Goal: Task Accomplishment & Management: Complete application form

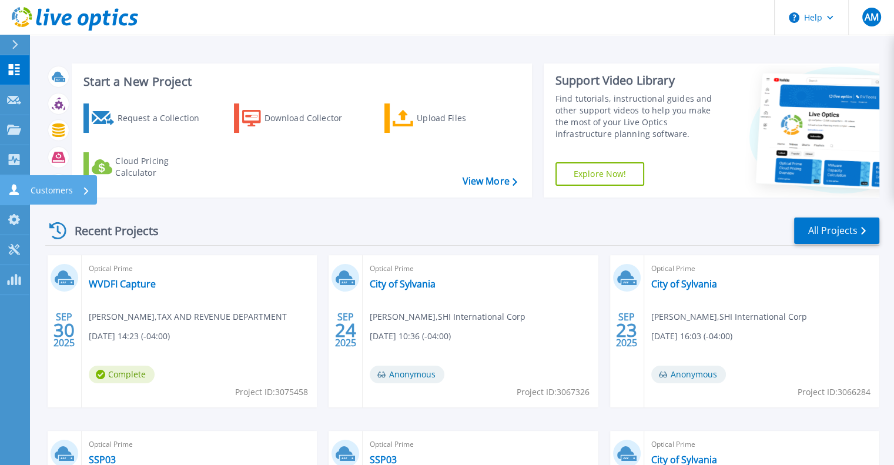
click at [14, 189] on icon at bounding box center [13, 189] width 9 height 11
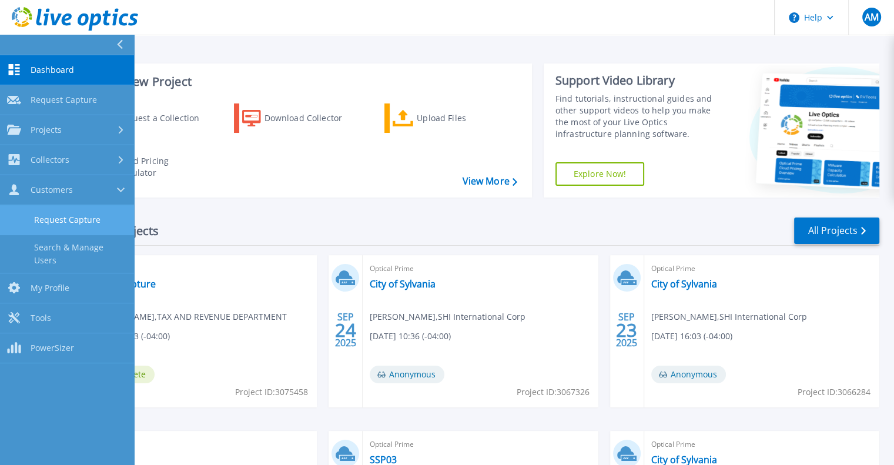
click at [71, 211] on link "Request Capture" at bounding box center [67, 220] width 134 height 30
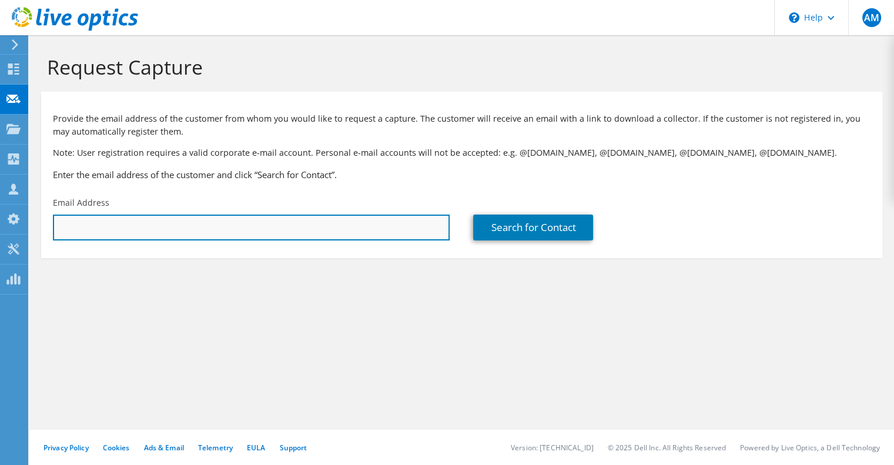
click at [77, 226] on input "text" at bounding box center [251, 228] width 397 height 26
paste input "mschroeder@neenahwi.gov"
type input "mschroeder@neenahwi.gov"
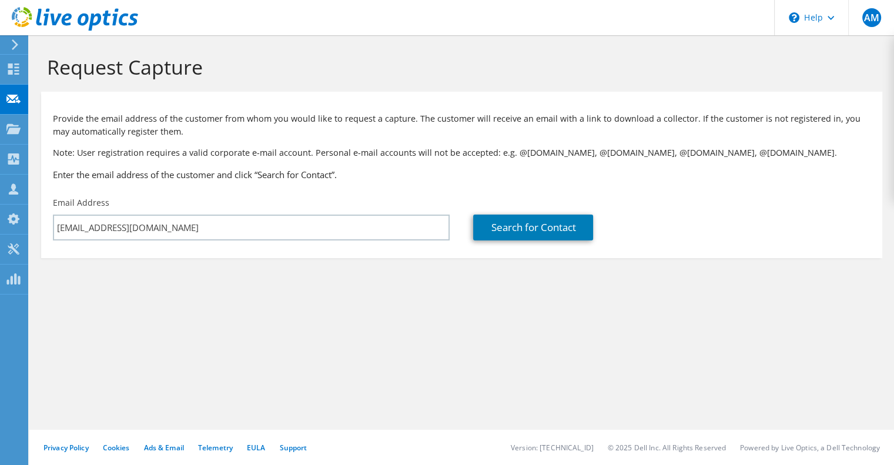
click at [517, 212] on div "Search for Contact" at bounding box center [672, 218] width 420 height 55
click at [518, 225] on link "Search for Contact" at bounding box center [533, 228] width 120 height 26
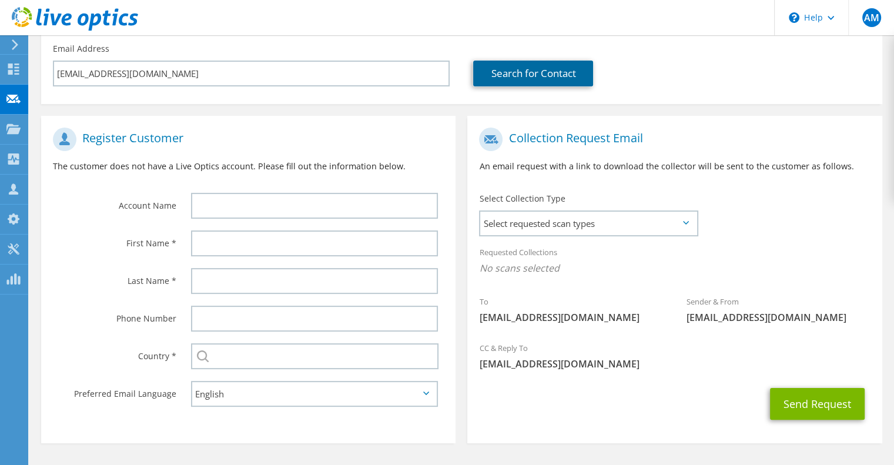
scroll to position [157, 0]
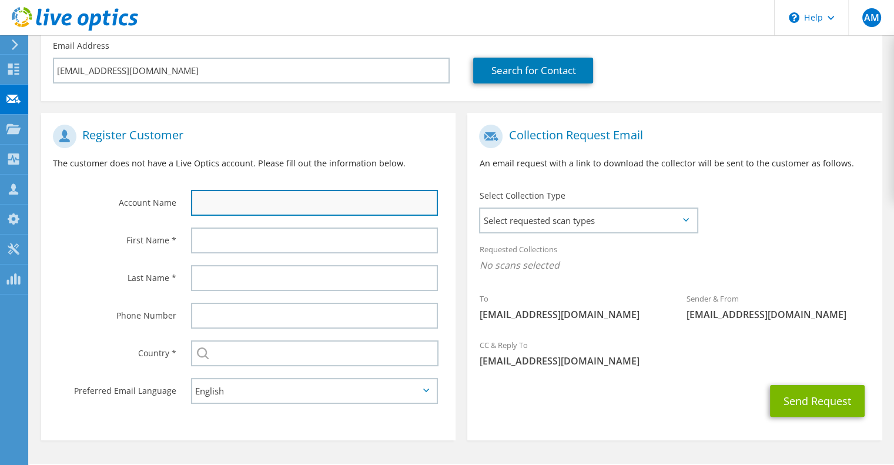
click at [320, 211] on input "text" at bounding box center [314, 203] width 247 height 26
click at [273, 207] on input "text" at bounding box center [314, 203] width 247 height 26
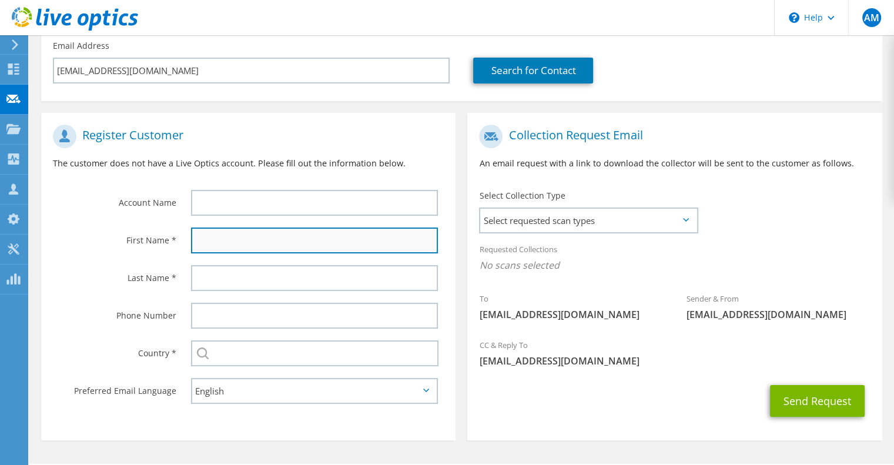
click at [225, 243] on input "text" at bounding box center [314, 241] width 247 height 26
paste input "Matt Schroeder"
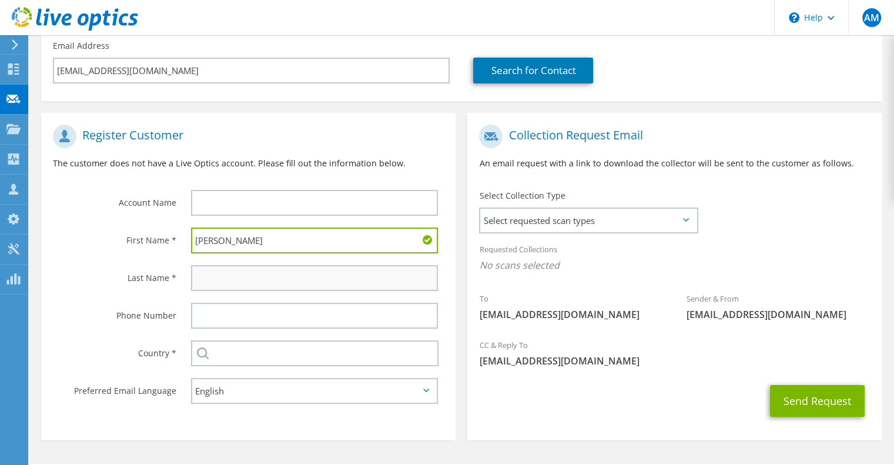
type input "Matt"
click at [248, 272] on input "text" at bounding box center [314, 278] width 247 height 26
paste input "Matt Schroeder"
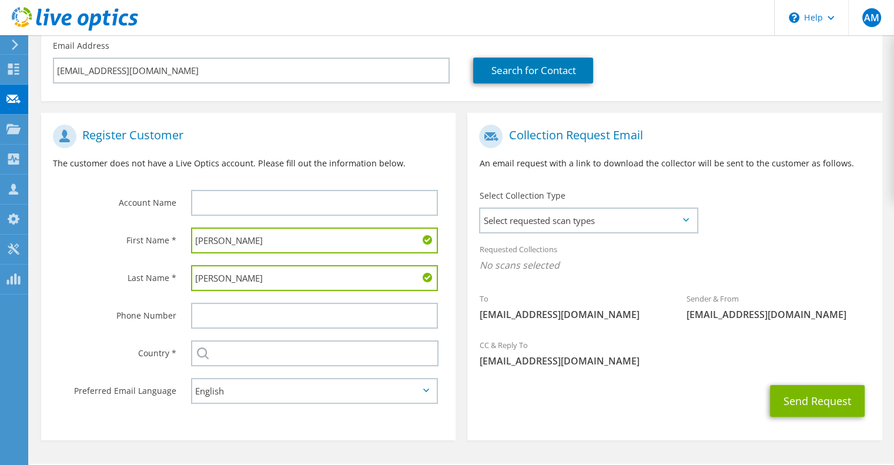
click at [214, 276] on input "Matt Schroeder" at bounding box center [314, 278] width 247 height 26
type input "Schroeder"
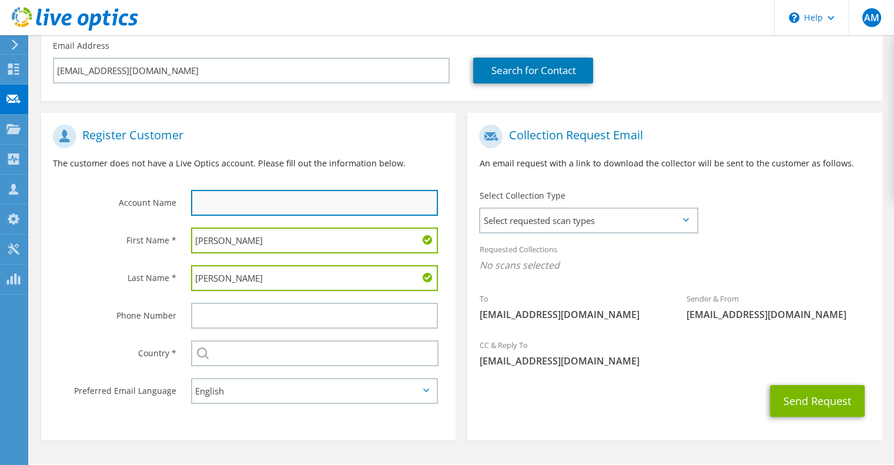
click at [245, 202] on input "text" at bounding box center [314, 203] width 247 height 26
paste input "City of Neenah"
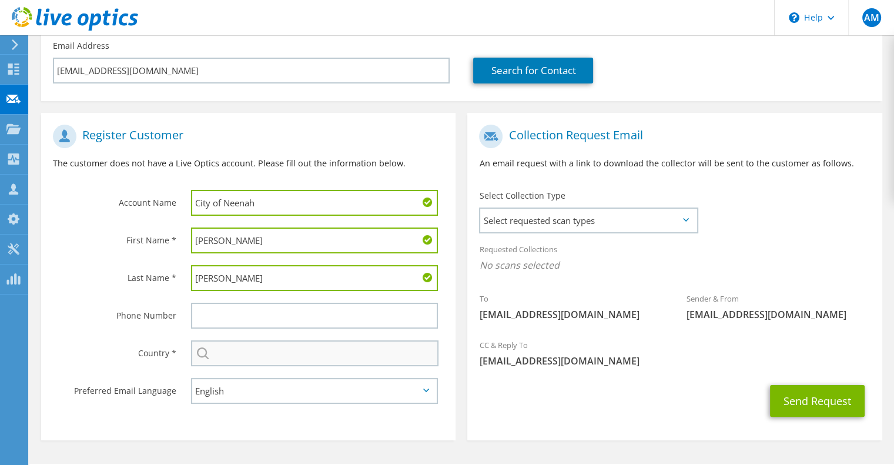
type input "City of Neenah"
click at [241, 355] on input "text" at bounding box center [315, 354] width 248 height 26
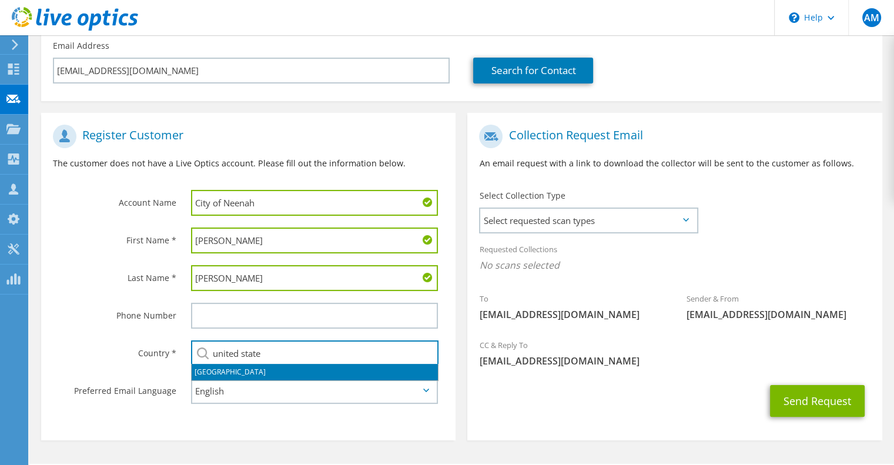
click at [235, 366] on li "[GEOGRAPHIC_DATA]" at bounding box center [315, 372] width 246 height 16
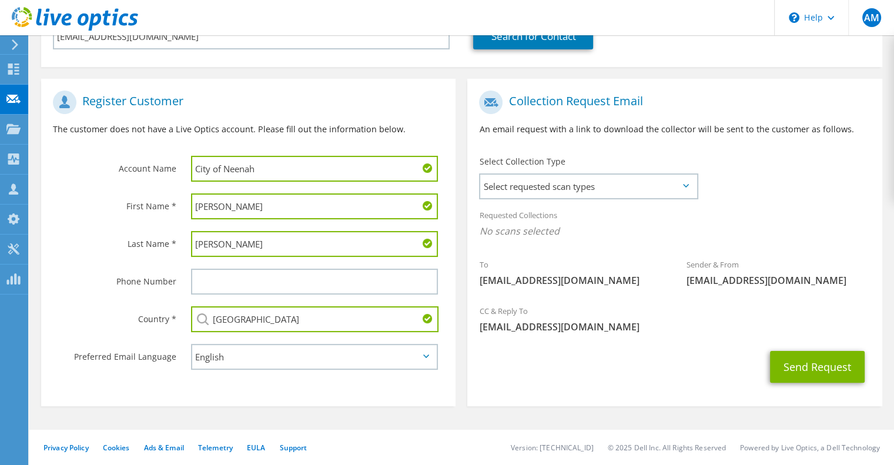
scroll to position [191, 0]
type input "[GEOGRAPHIC_DATA]"
click at [605, 187] on span "Select requested scan types" at bounding box center [588, 187] width 216 height 24
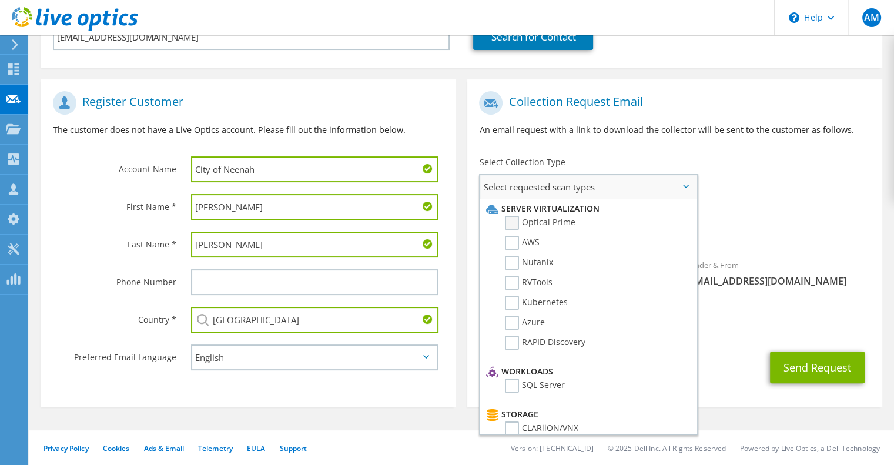
click at [513, 222] on label "Optical Prime" at bounding box center [540, 223] width 71 height 14
click at [0, 0] on input "Optical Prime" at bounding box center [0, 0] width 0 height 0
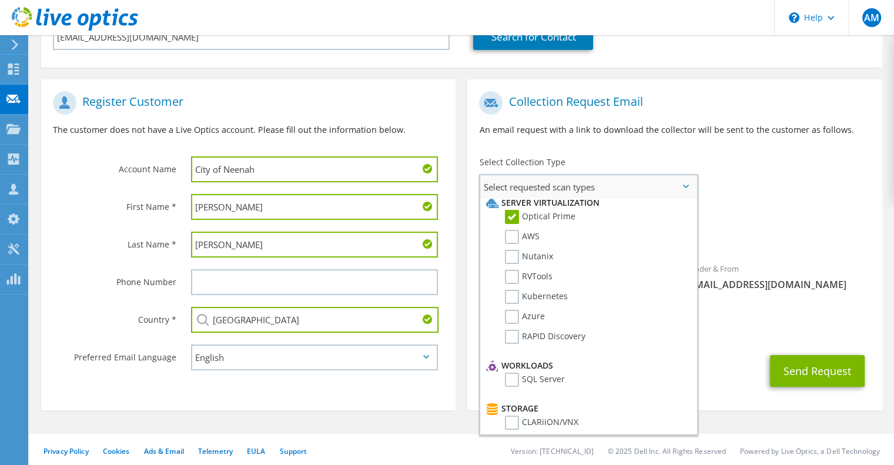
scroll to position [0, 0]
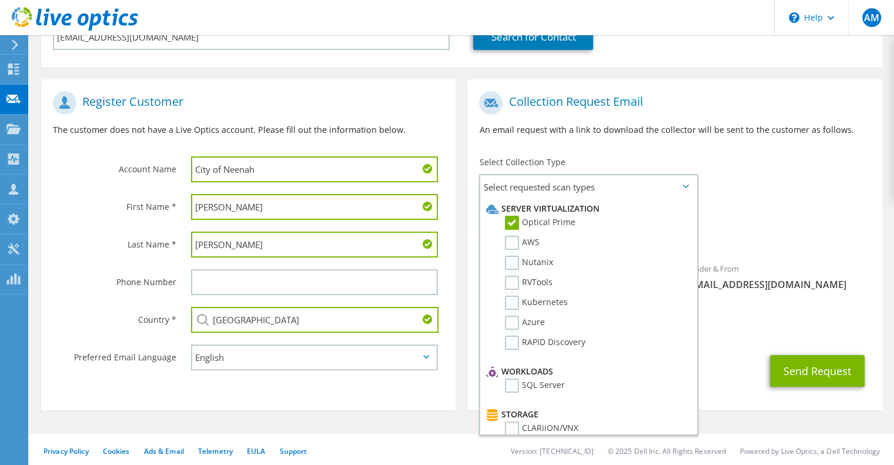
click at [759, 232] on span "Optical Prime" at bounding box center [674, 234] width 391 height 19
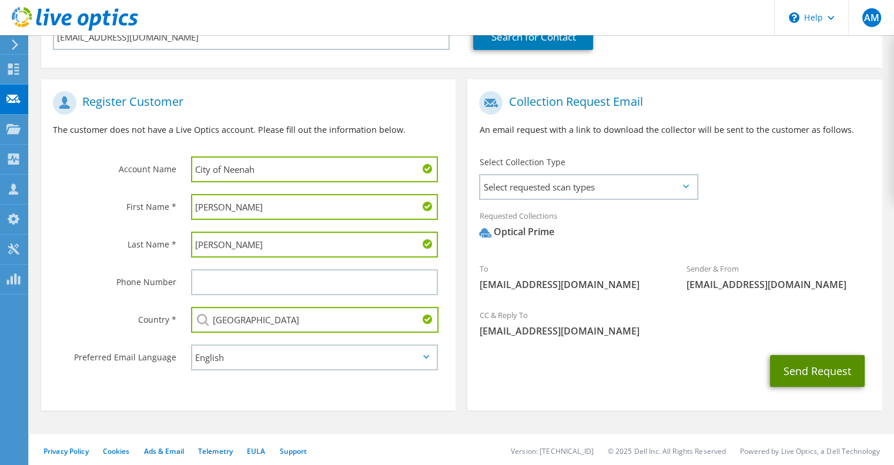
click at [816, 366] on button "Send Request" at bounding box center [817, 371] width 95 height 32
